Goal: Task Accomplishment & Management: Manage account settings

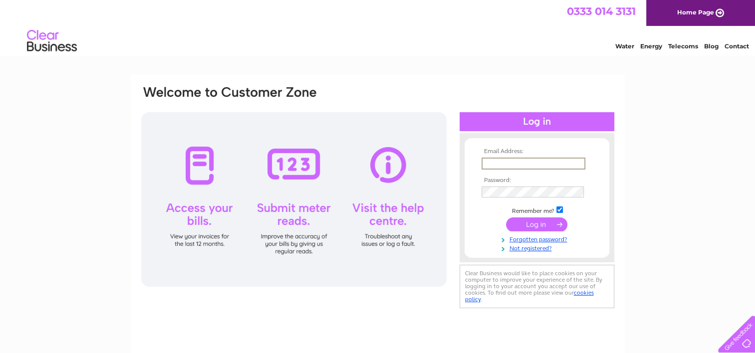
click at [507, 164] on input "text" at bounding box center [534, 164] width 104 height 12
type input "[EMAIL_ADDRESS][DOMAIN_NAME]"
click at [533, 238] on link "Forgotten password?" at bounding box center [538, 238] width 113 height 9
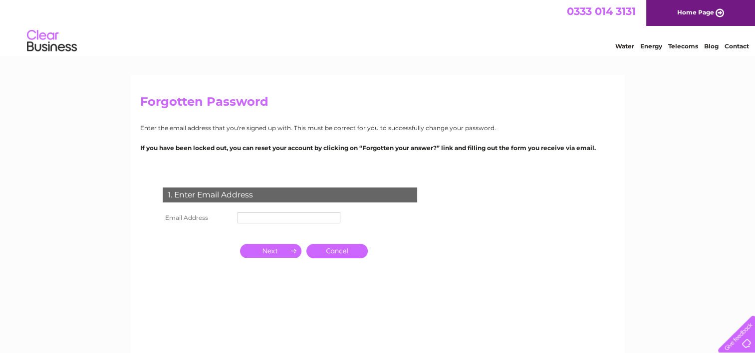
click at [232, 216] on th "Email Address" at bounding box center [197, 218] width 75 height 16
click at [232, 219] on th "Email Address" at bounding box center [197, 218] width 75 height 16
click at [207, 222] on th "Email Address" at bounding box center [197, 218] width 75 height 16
click at [190, 233] on th at bounding box center [197, 232] width 75 height 13
click at [182, 218] on th "Email Address" at bounding box center [197, 218] width 75 height 16
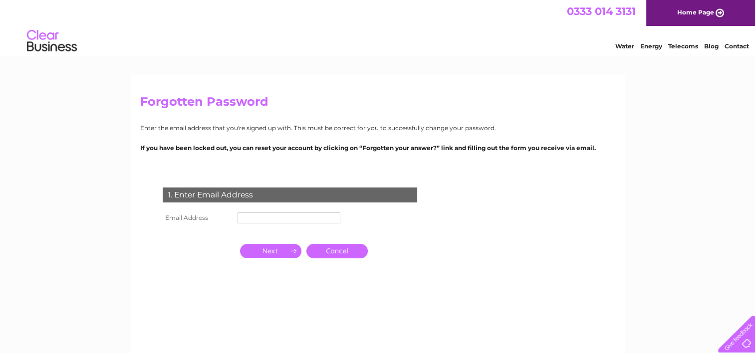
drag, startPoint x: 178, startPoint y: 217, endPoint x: 201, endPoint y: 196, distance: 30.7
click at [178, 217] on th "Email Address" at bounding box center [197, 218] width 75 height 16
click at [286, 224] on td at bounding box center [289, 218] width 108 height 16
click at [291, 216] on input "text" at bounding box center [290, 219] width 104 height 12
type input "enquiries@orchardcatering.co.uk"
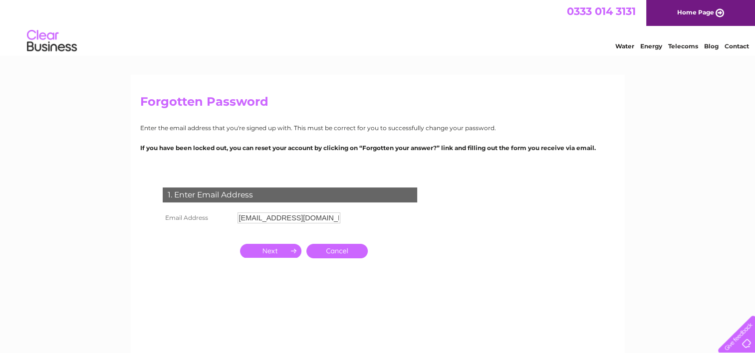
click at [270, 254] on input "button" at bounding box center [270, 251] width 61 height 14
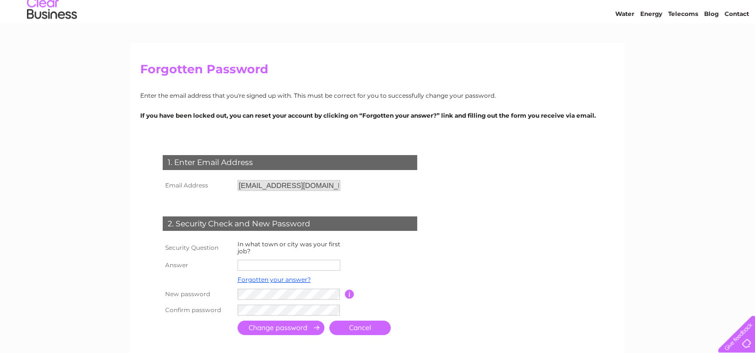
scroll to position [50, 0]
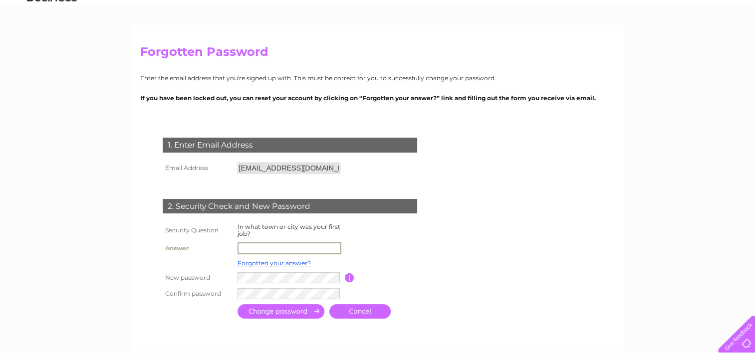
click at [258, 248] on input "text" at bounding box center [290, 249] width 104 height 12
type input "Tewkesbury"
click at [290, 310] on input "submit" at bounding box center [281, 312] width 87 height 14
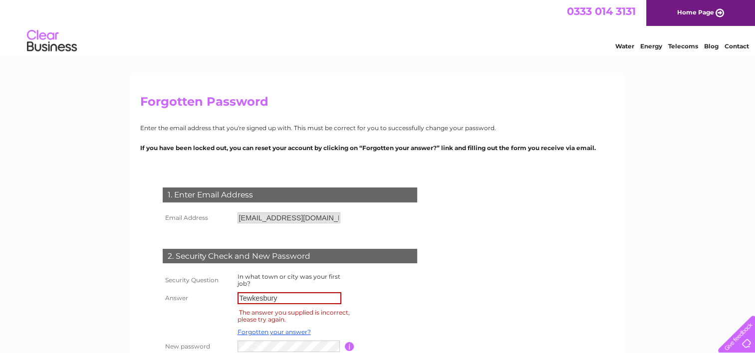
click at [266, 293] on input "Tewkesbury" at bounding box center [290, 299] width 104 height 12
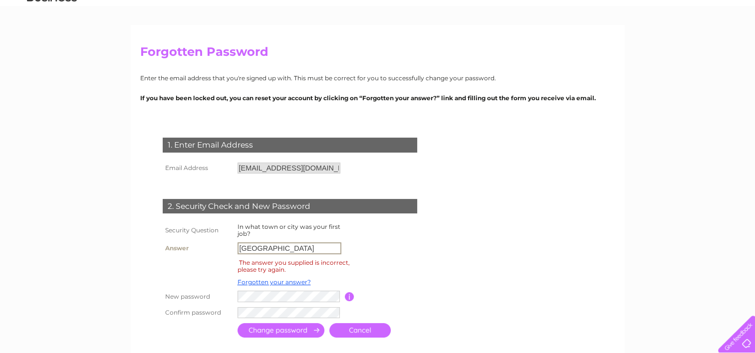
type input "Cheltenham"
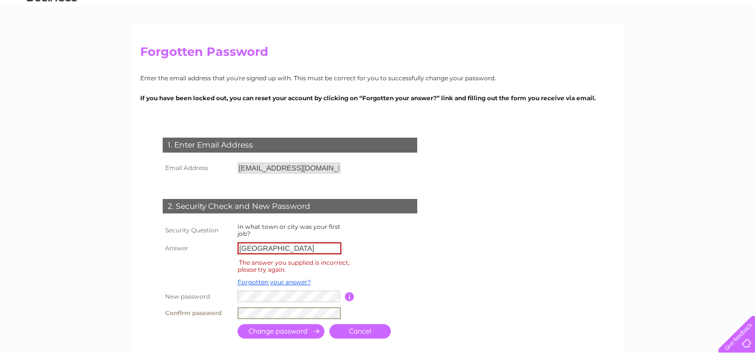
click at [265, 330] on input "submit" at bounding box center [281, 332] width 87 height 14
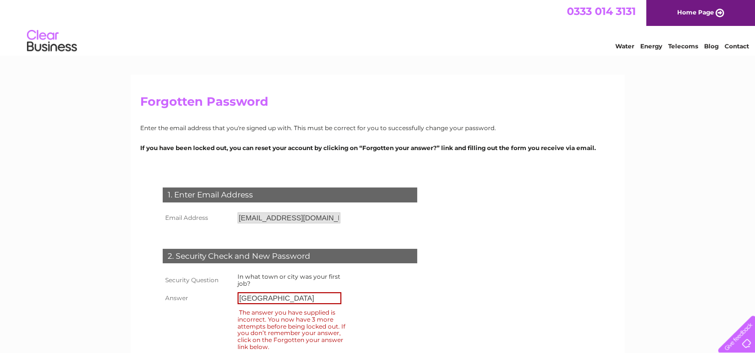
scroll to position [100, 0]
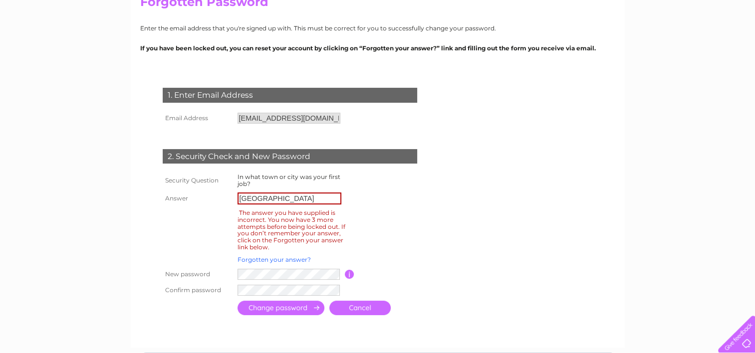
click at [284, 260] on link "Forgotten your answer?" at bounding box center [274, 259] width 73 height 7
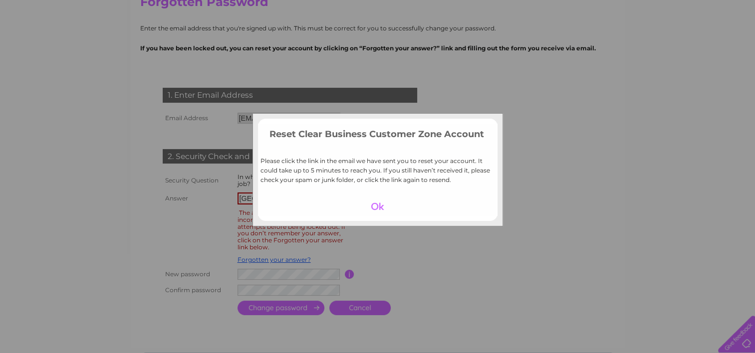
click at [374, 210] on div at bounding box center [377, 207] width 61 height 14
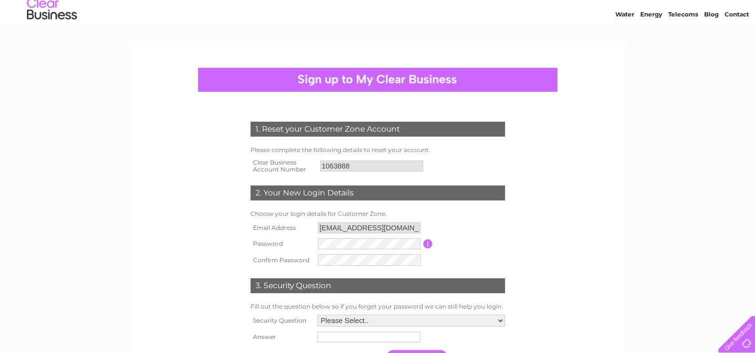
scroll to position [50, 0]
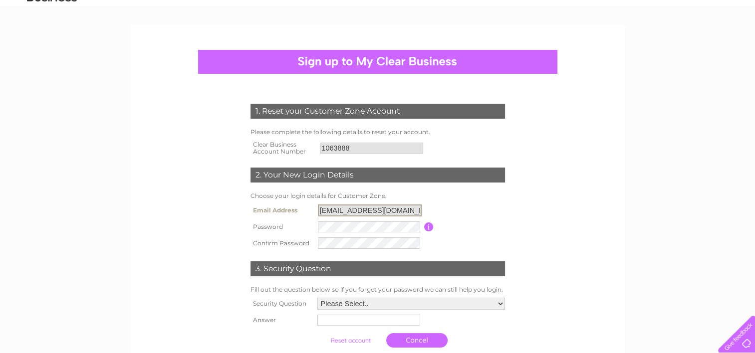
click at [383, 206] on input "enquiries@orchardcatering.co.uk" at bounding box center [370, 211] width 104 height 12
click at [382, 214] on input "enquiries@orchardcatering.co.uk" at bounding box center [370, 211] width 104 height 12
click at [361, 303] on select "Please Select.. In what town or city was your first job? In what town or city d…" at bounding box center [412, 304] width 188 height 12
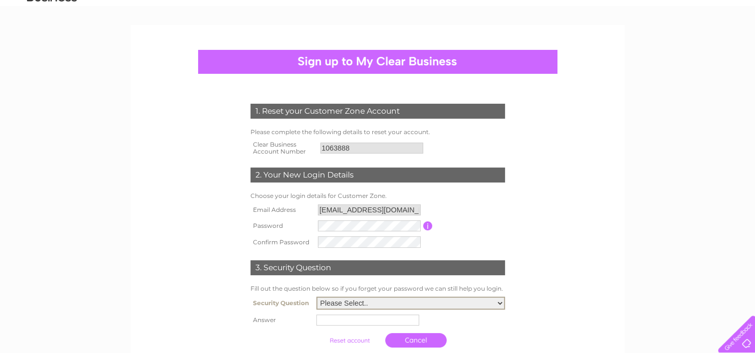
select select "1"
click at [317, 298] on select "Please Select.. In what town or city was your first job? In what town or city d…" at bounding box center [411, 303] width 189 height 13
click at [351, 317] on input "text" at bounding box center [370, 320] width 104 height 12
type input "Tewkesbury"
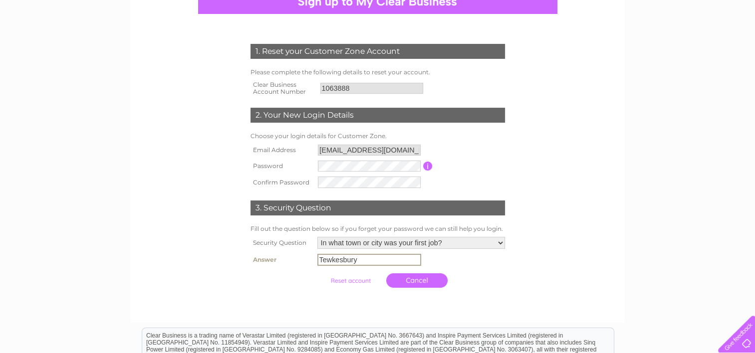
scroll to position [200, 0]
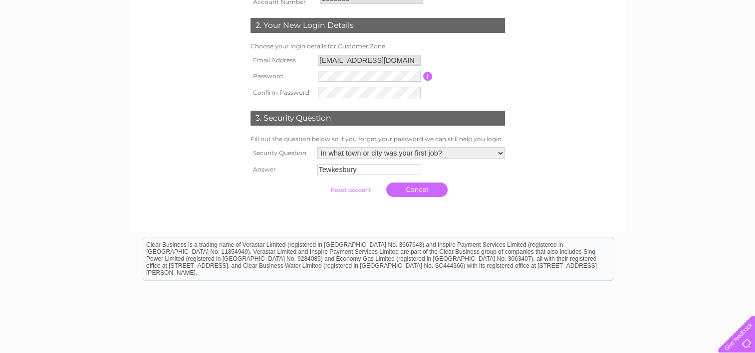
click at [349, 192] on input "submit" at bounding box center [350, 190] width 61 height 14
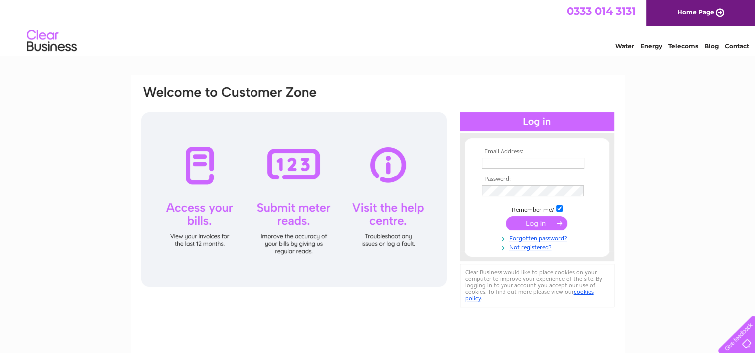
type input "[EMAIL_ADDRESS][DOMAIN_NAME]"
click at [541, 223] on input "submit" at bounding box center [536, 224] width 61 height 14
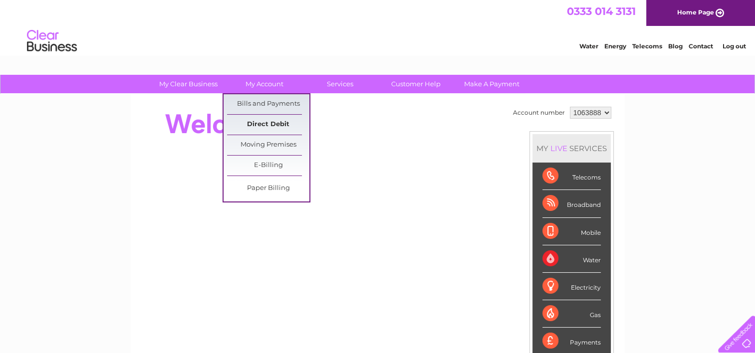
click at [282, 124] on link "Direct Debit" at bounding box center [268, 125] width 82 height 20
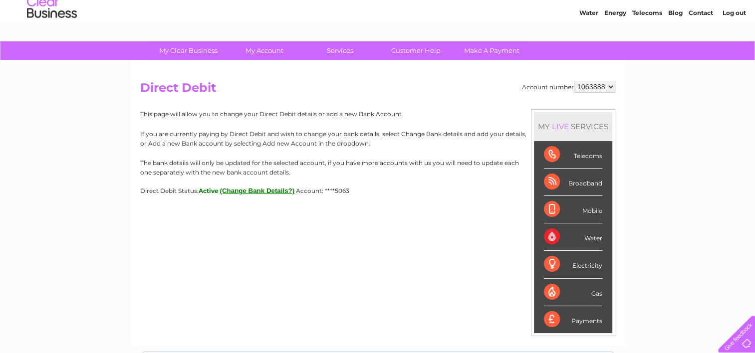
scroll to position [50, 0]
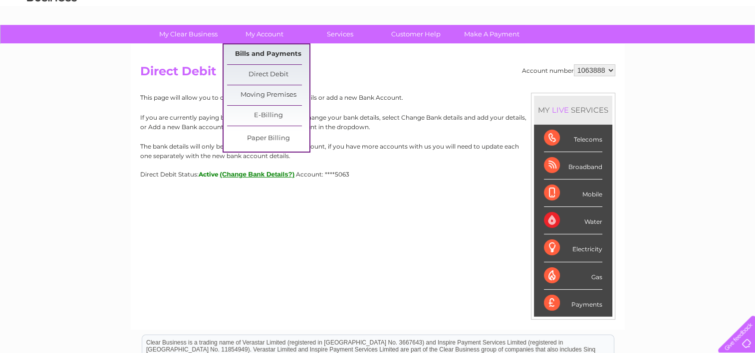
click at [261, 54] on link "Bills and Payments" at bounding box center [268, 54] width 82 height 20
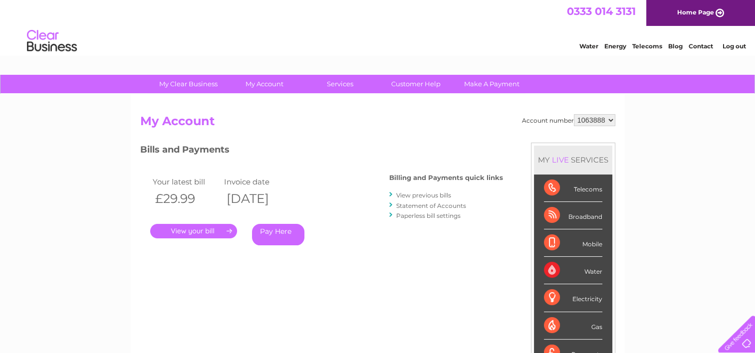
click at [201, 233] on link "." at bounding box center [193, 231] width 87 height 14
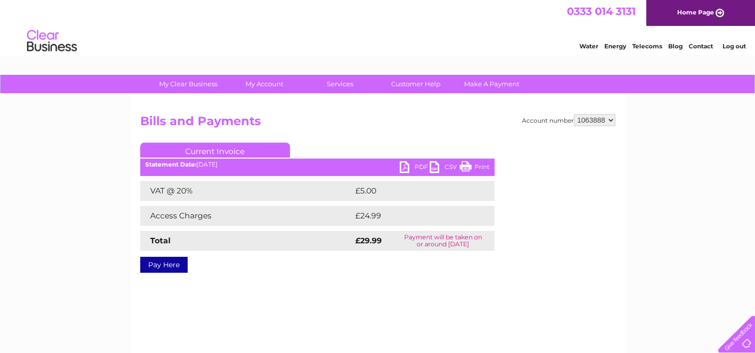
click at [414, 169] on link "PDF" at bounding box center [415, 168] width 30 height 14
